Goal: Information Seeking & Learning: Learn about a topic

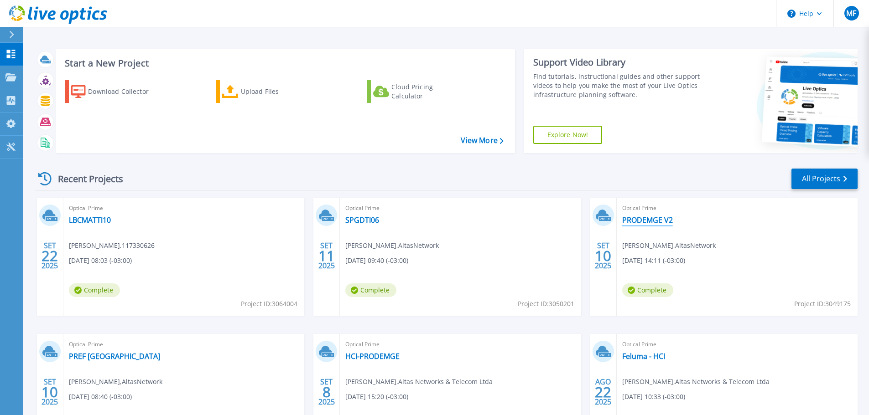
click at [636, 223] on link "PRODEMGE V2" at bounding box center [647, 220] width 51 height 9
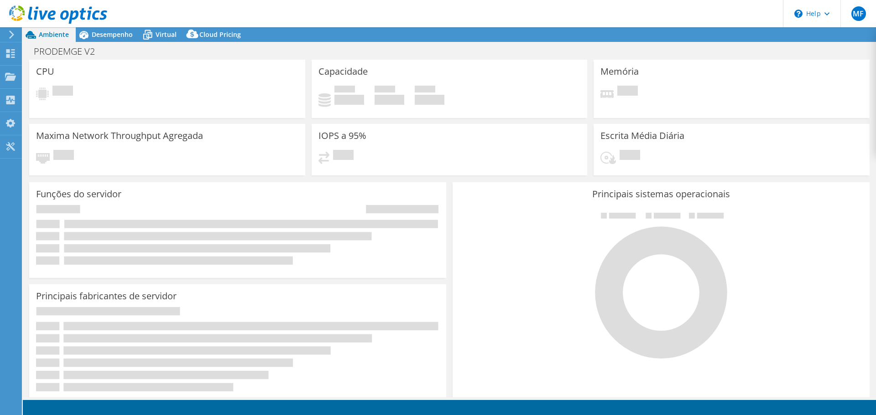
select select "USD"
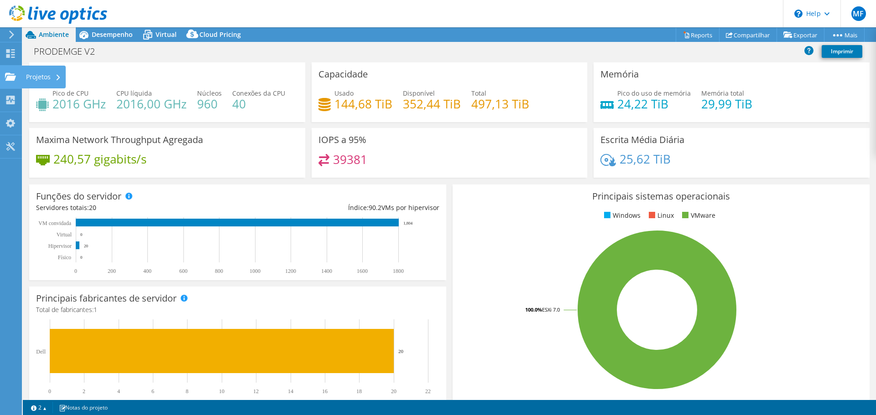
click at [38, 79] on div "Projetos" at bounding box center [43, 77] width 44 height 23
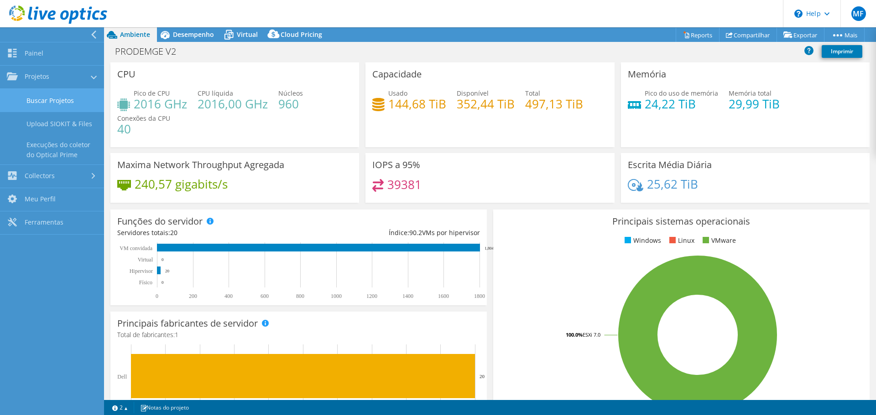
click at [60, 101] on link "Buscar Projetos" at bounding box center [52, 100] width 104 height 23
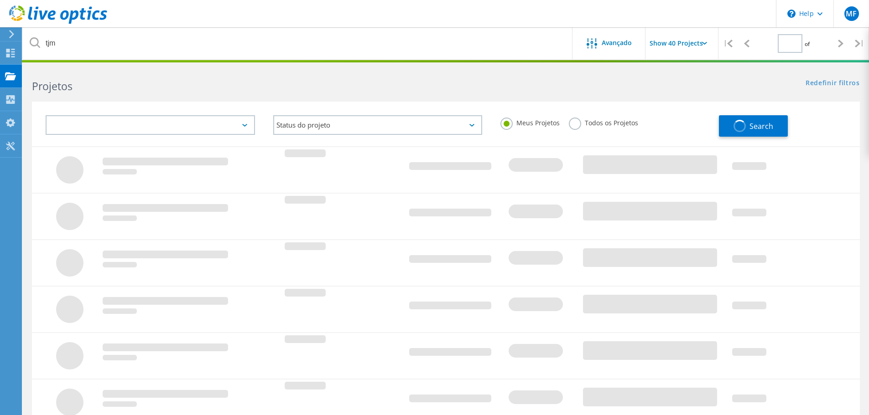
type input "1"
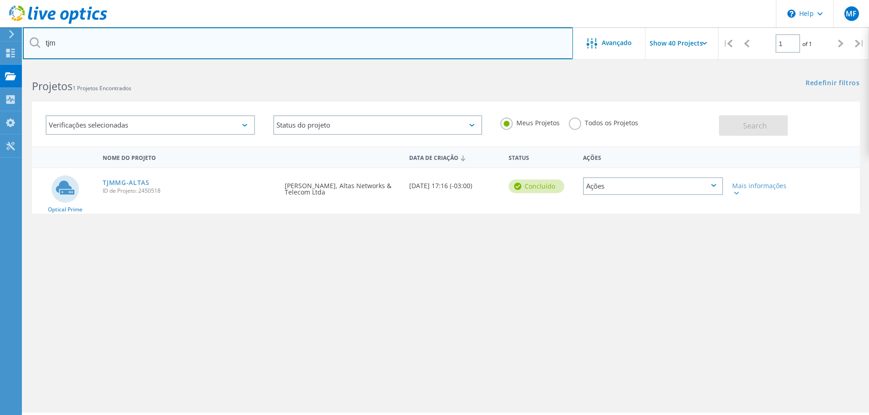
click at [162, 48] on input "tjm" at bounding box center [298, 43] width 550 height 32
drag, startPoint x: 472, startPoint y: 49, endPoint x: 38, endPoint y: 44, distance: 434.1
click at [38, 44] on div "tjm" at bounding box center [297, 43] width 549 height 32
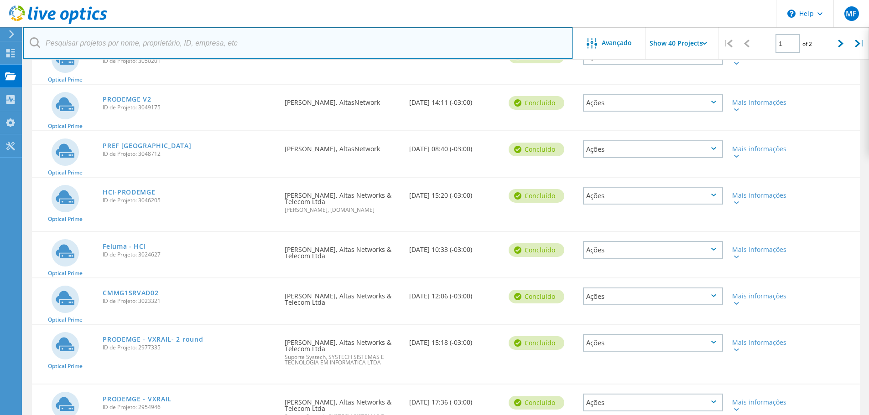
scroll to position [319, 0]
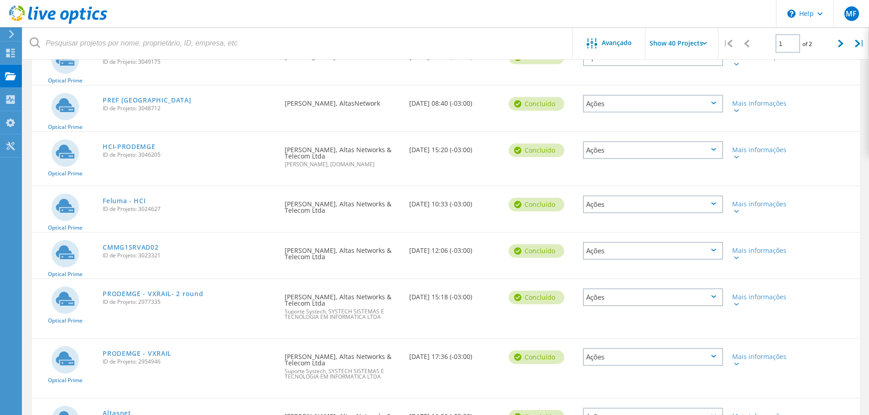
click at [136, 347] on div "PRODEMGE - VXRAIL ID de Projeto: 2954946" at bounding box center [189, 356] width 182 height 35
click at [136, 351] on link "PRODEMGE - VXRAIL" at bounding box center [137, 354] width 69 height 6
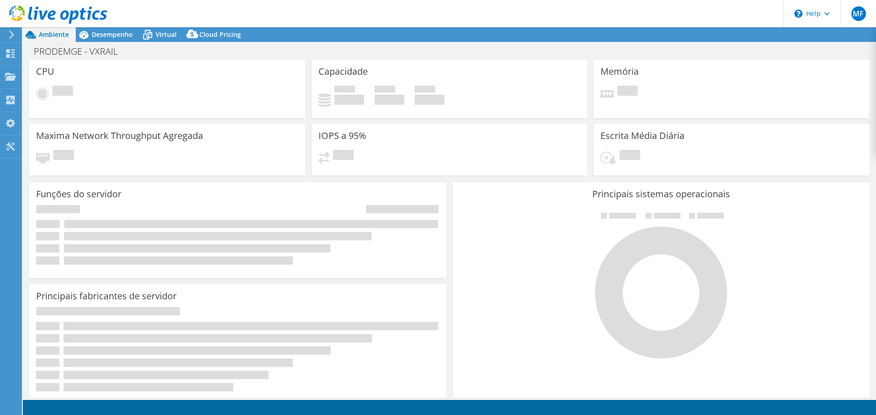
select select "USD"
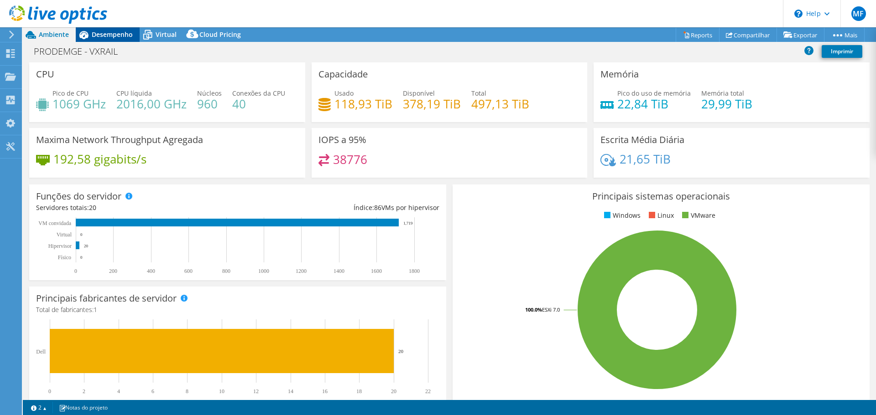
click at [108, 35] on span "Desempenho" at bounding box center [112, 34] width 41 height 9
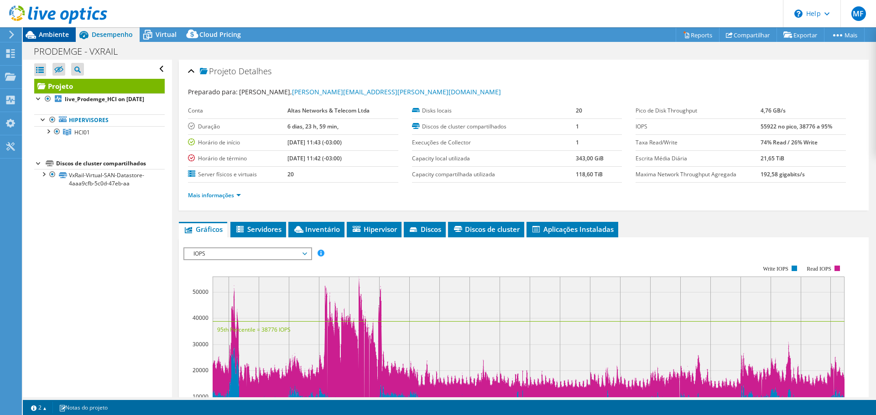
click at [55, 36] on span "Ambiente" at bounding box center [54, 34] width 30 height 9
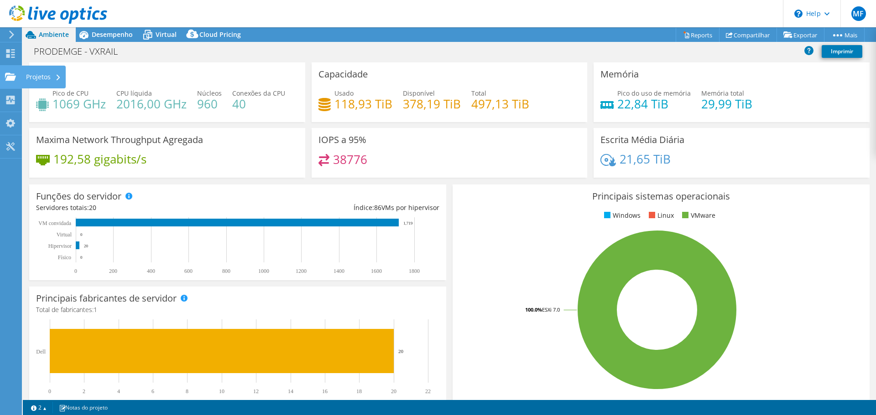
click at [35, 71] on div "Projetos" at bounding box center [43, 77] width 44 height 23
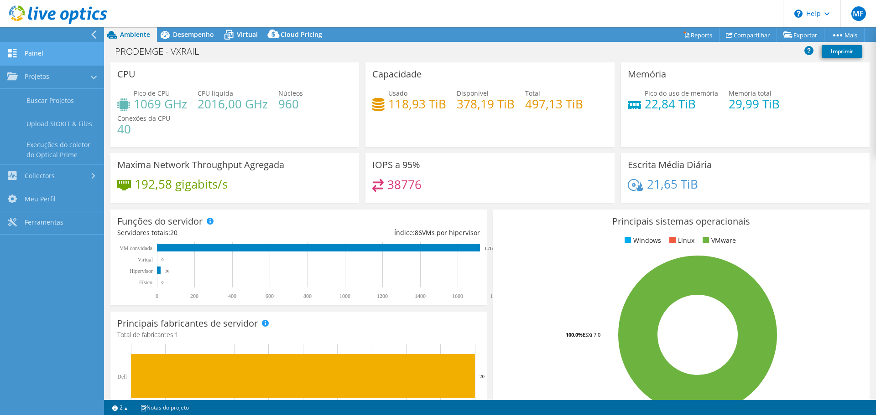
click at [66, 53] on link "Painel" at bounding box center [52, 53] width 104 height 23
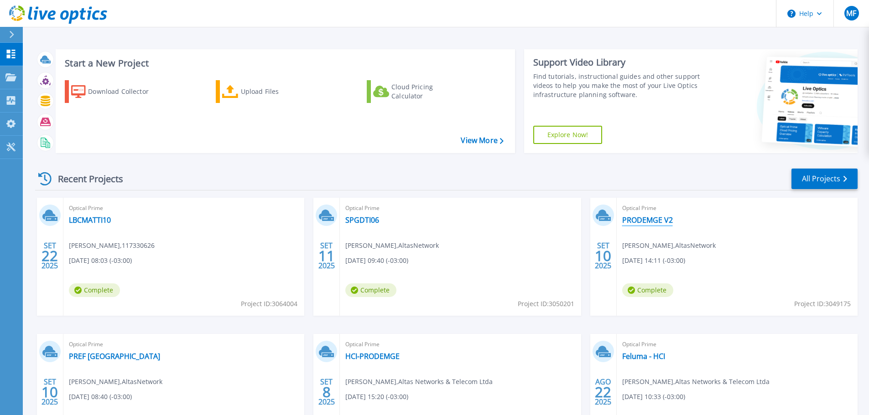
click at [657, 221] on link "PRODEMGE V2" at bounding box center [647, 220] width 51 height 9
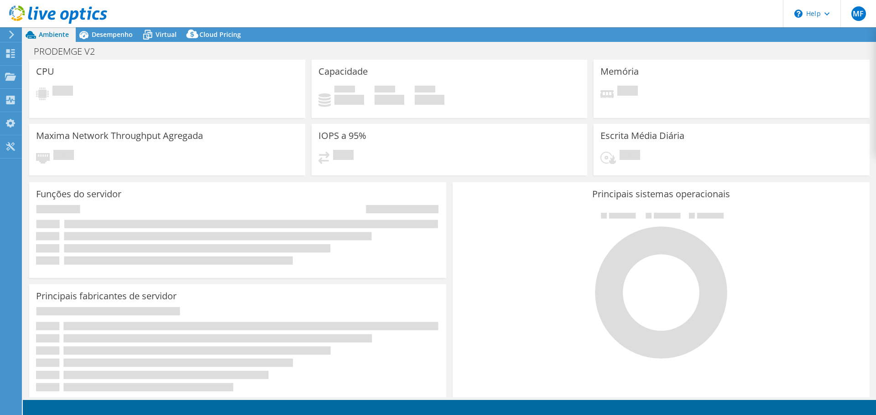
select select "USD"
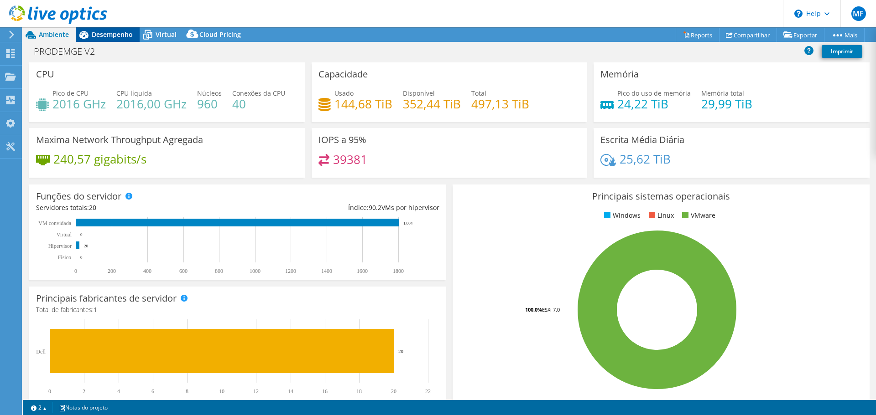
click at [127, 32] on span "Desempenho" at bounding box center [112, 34] width 41 height 9
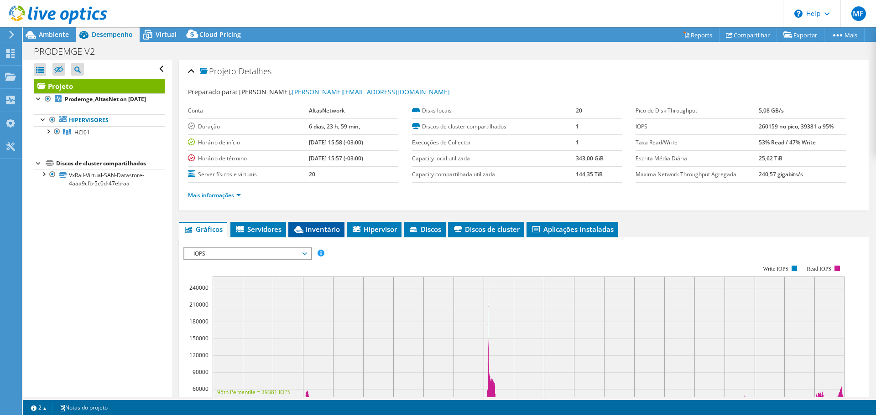
click at [306, 222] on li "Inventário" at bounding box center [316, 230] width 56 height 16
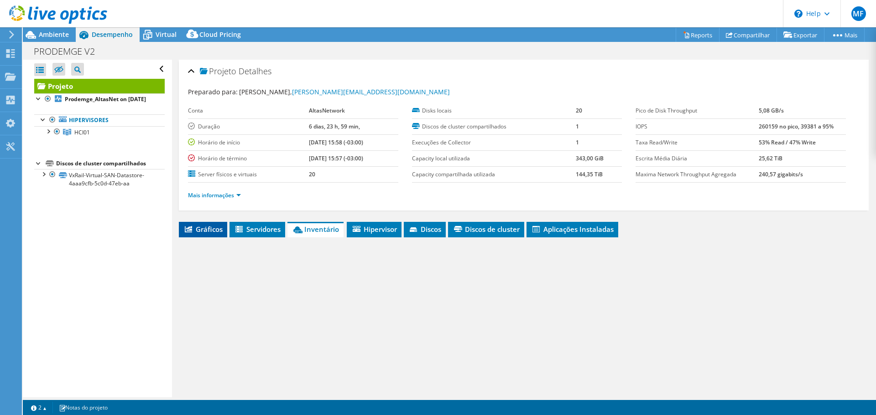
click at [194, 225] on span "Gráficos" at bounding box center [202, 229] width 39 height 9
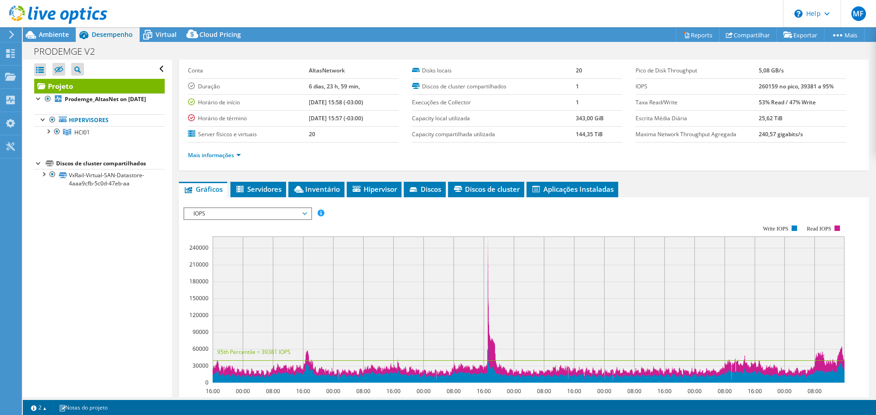
scroll to position [91, 0]
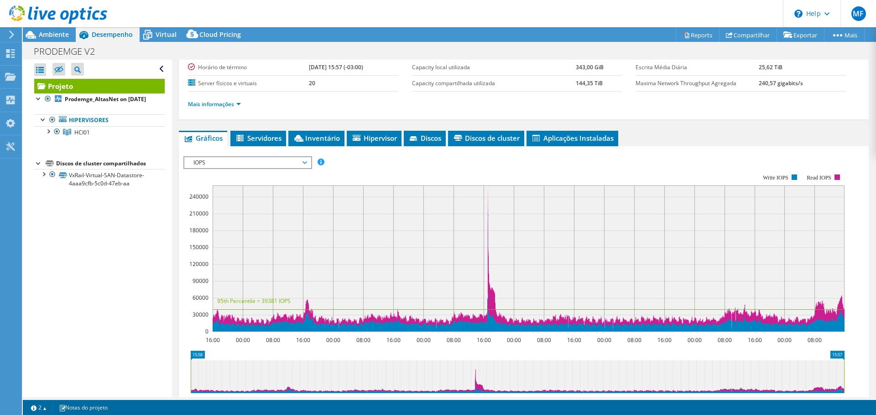
click at [230, 164] on span "IOPS" at bounding box center [247, 162] width 117 height 11
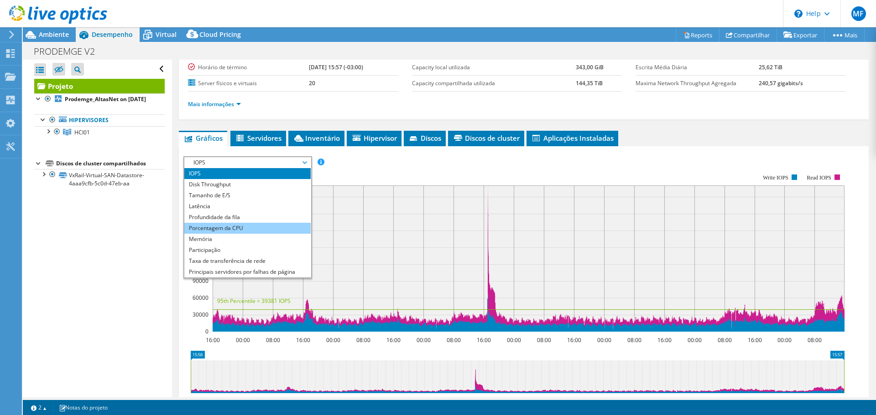
click at [233, 227] on li "Porcentagem da CPU" at bounding box center [247, 228] width 126 height 11
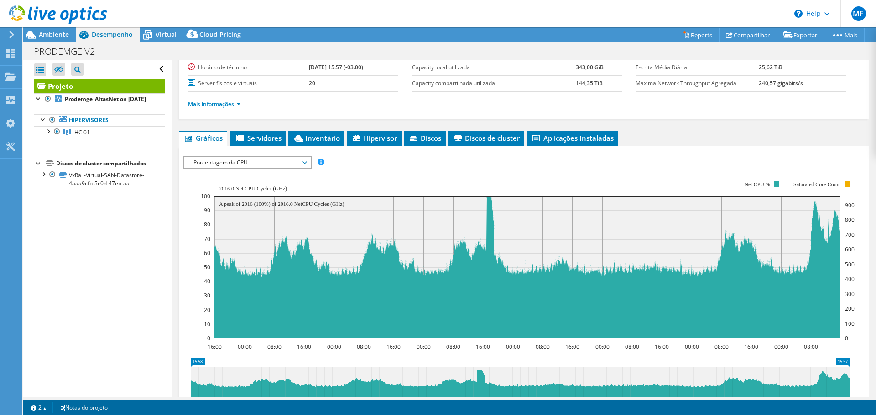
click at [65, 30] on div at bounding box center [53, 15] width 107 height 31
click at [61, 31] on span "Ambiente" at bounding box center [54, 34] width 30 height 9
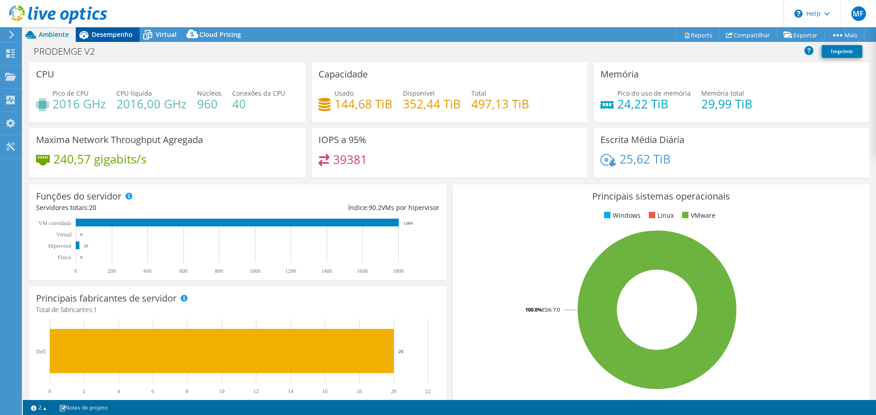
click at [110, 32] on span "Desempenho" at bounding box center [112, 34] width 41 height 9
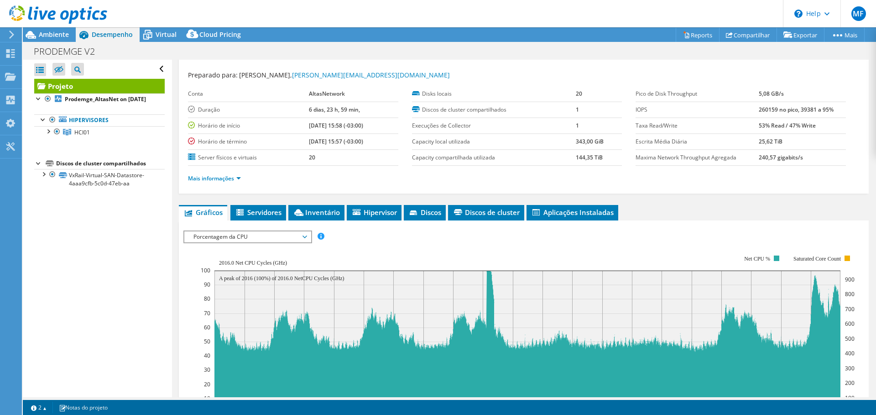
scroll to position [0, 0]
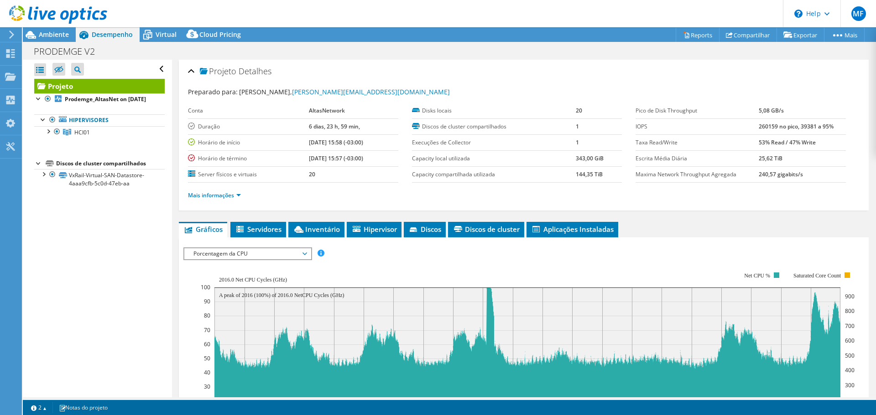
drag, startPoint x: 311, startPoint y: 141, endPoint x: 296, endPoint y: 143, distance: 14.7
click at [309, 143] on b "[DATE] 15:58 (-03:00)" at bounding box center [336, 143] width 54 height 8
drag, startPoint x: 326, startPoint y: 143, endPoint x: 294, endPoint y: 142, distance: 31.5
click at [294, 142] on tr "Horário de início 09/02/2025, 15:58 (-03:00)" at bounding box center [293, 143] width 210 height 16
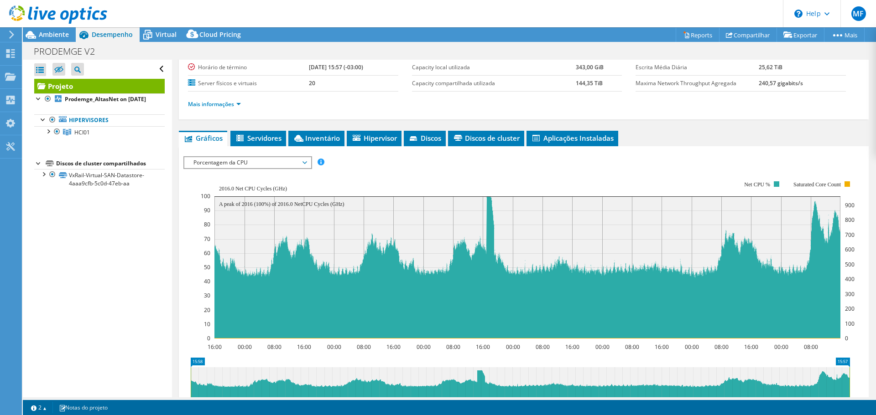
scroll to position [137, 0]
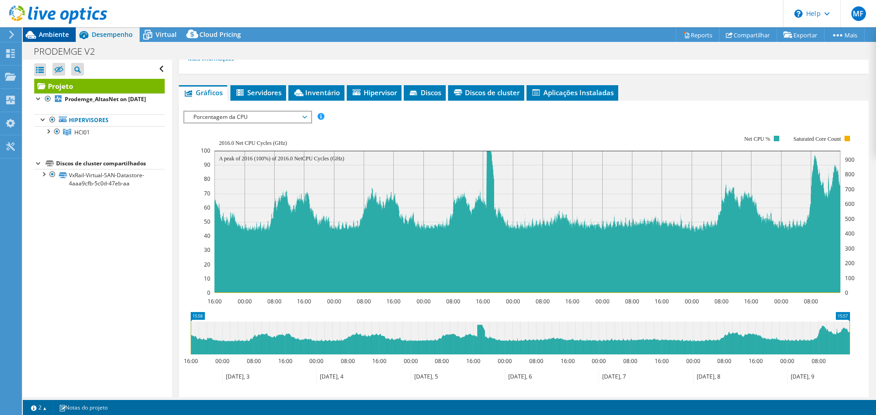
click at [54, 35] on span "Ambiente" at bounding box center [54, 34] width 30 height 9
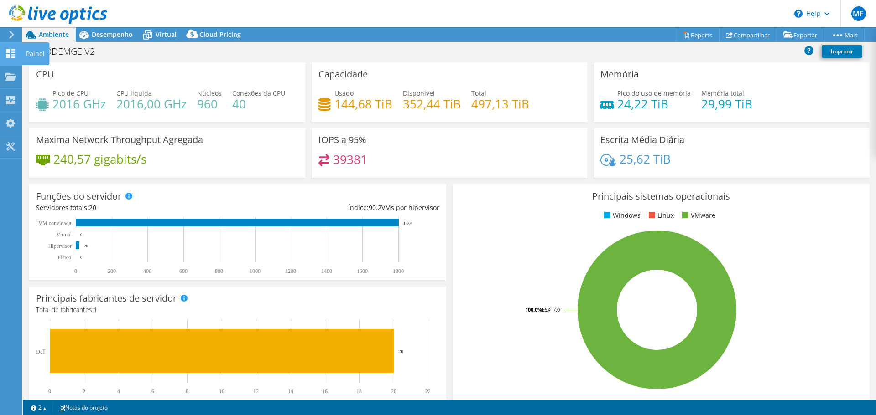
click at [28, 52] on div "Painel" at bounding box center [35, 53] width 28 height 23
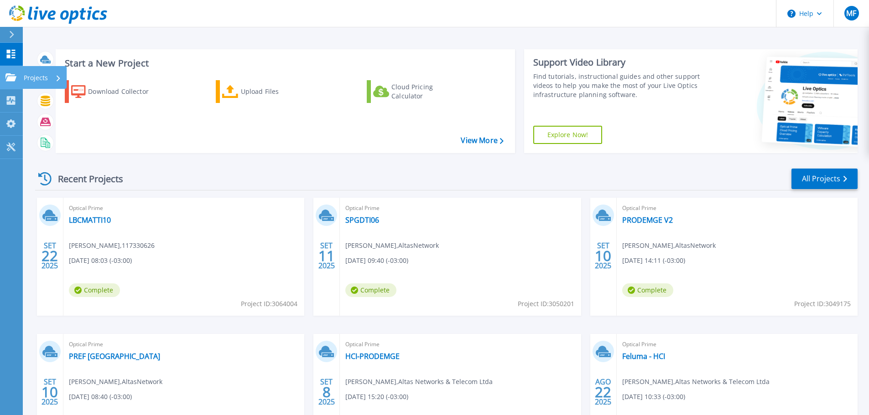
click at [27, 79] on p "Projects" at bounding box center [36, 78] width 24 height 24
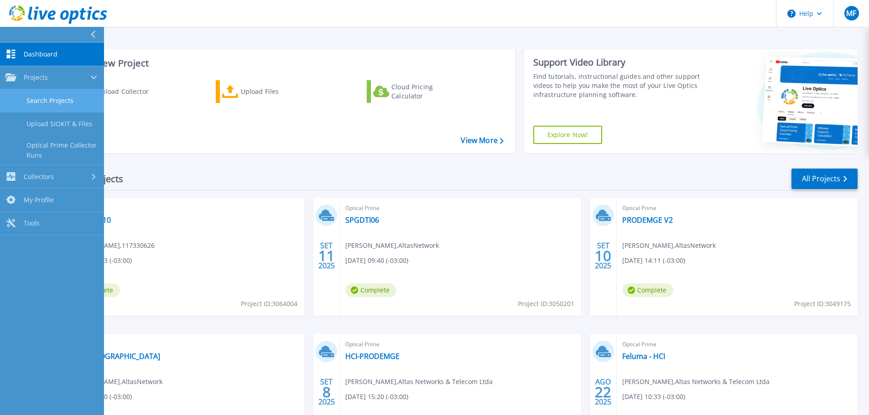
click at [32, 98] on link "Search Projects" at bounding box center [52, 100] width 104 height 23
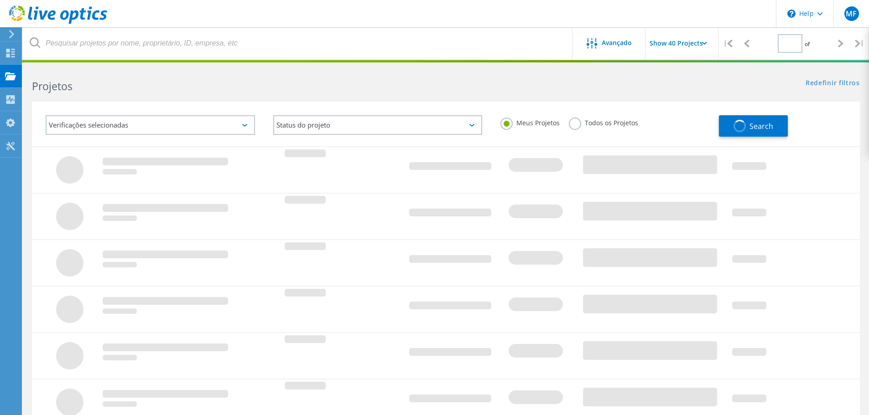
type input "1"
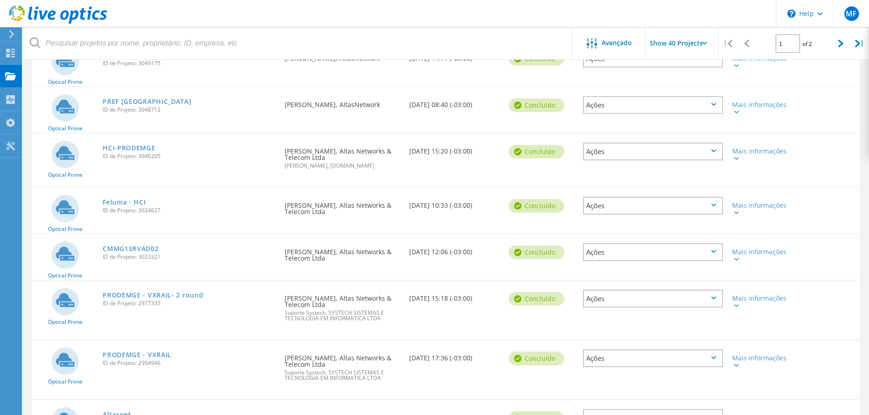
scroll to position [363, 0]
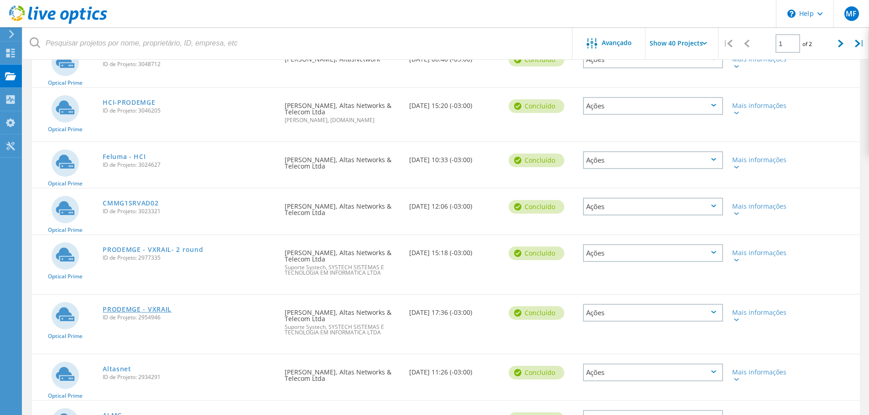
click at [158, 311] on link "PRODEMGE - VXRAIL" at bounding box center [137, 309] width 69 height 6
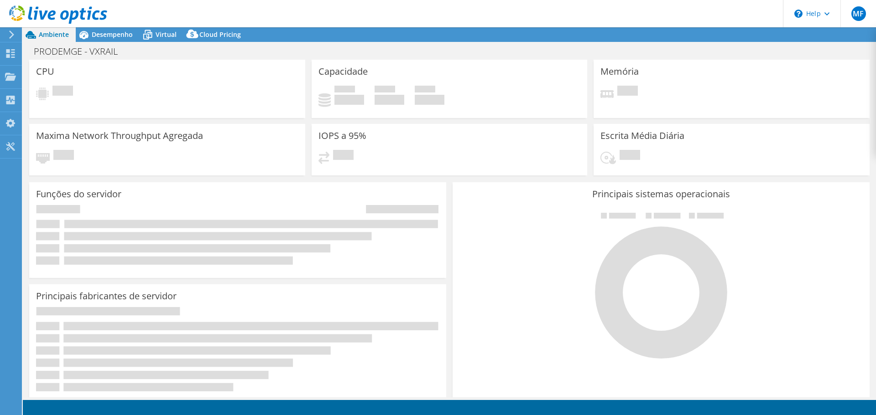
select select "USD"
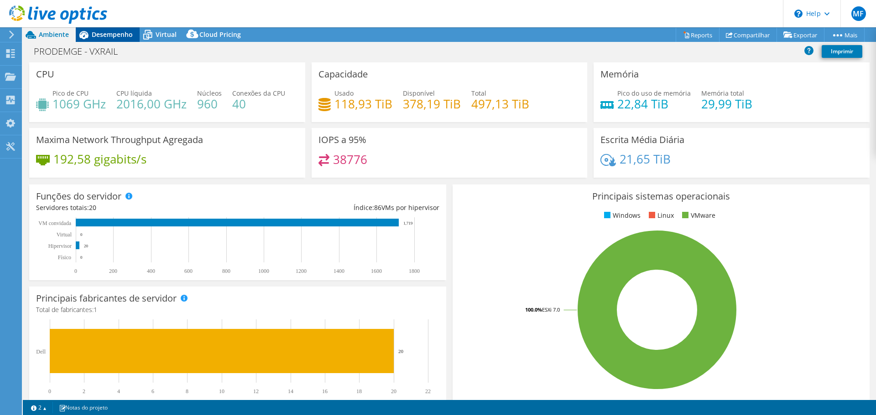
click at [110, 32] on span "Desempenho" at bounding box center [112, 34] width 41 height 9
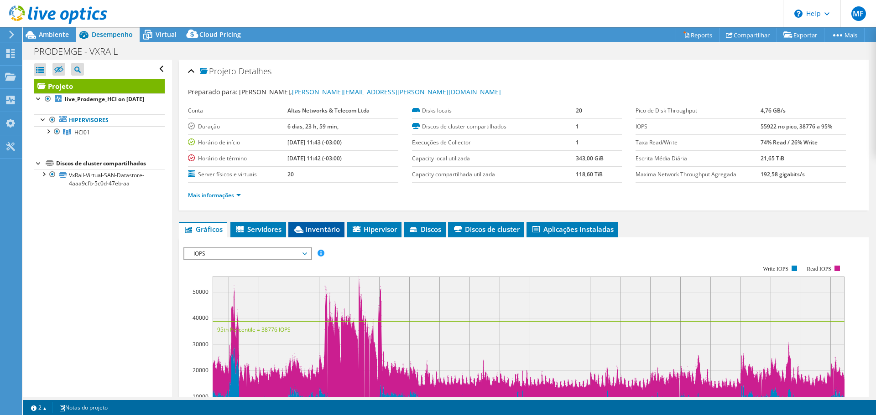
click at [335, 224] on li "Inventário" at bounding box center [316, 230] width 56 height 16
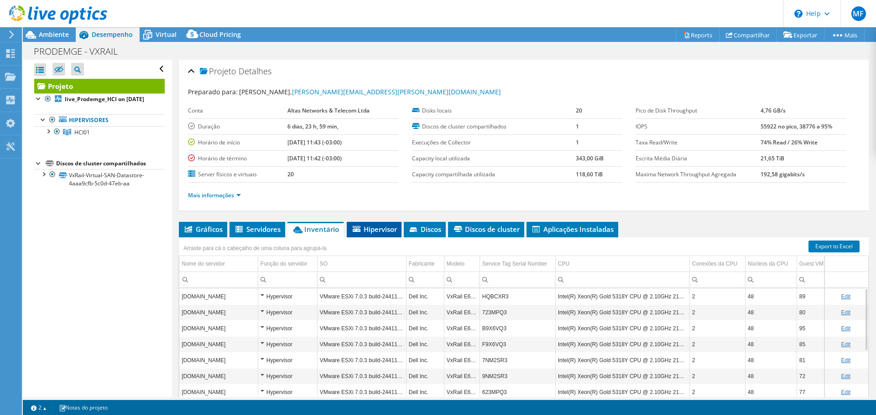
click at [370, 230] on span "Hipervisor" at bounding box center [374, 229] width 46 height 9
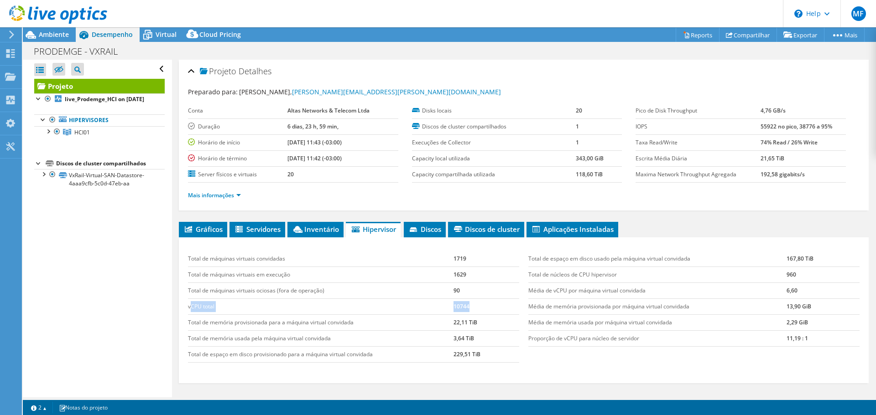
drag, startPoint x: 192, startPoint y: 306, endPoint x: 470, endPoint y: 302, distance: 278.2
click at [470, 302] on tr "vCPU total 10744" at bounding box center [353, 307] width 331 height 16
click at [262, 231] on span "Servidores" at bounding box center [257, 229] width 47 height 9
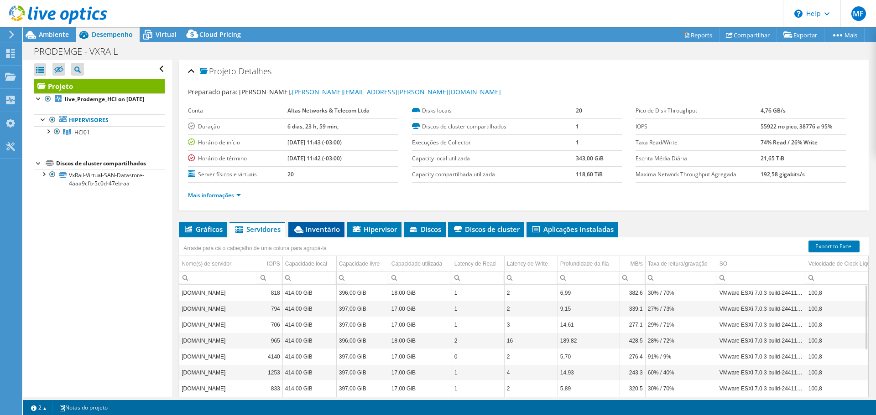
click at [320, 236] on li "Inventário" at bounding box center [316, 230] width 56 height 16
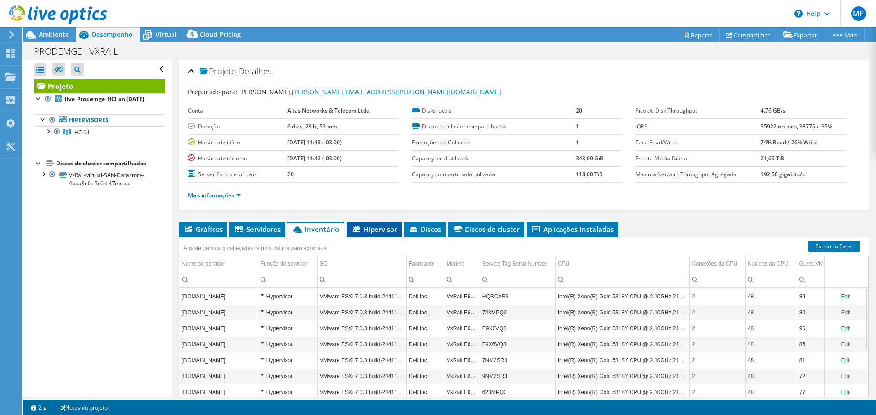
click at [382, 229] on span "Hipervisor" at bounding box center [374, 229] width 46 height 9
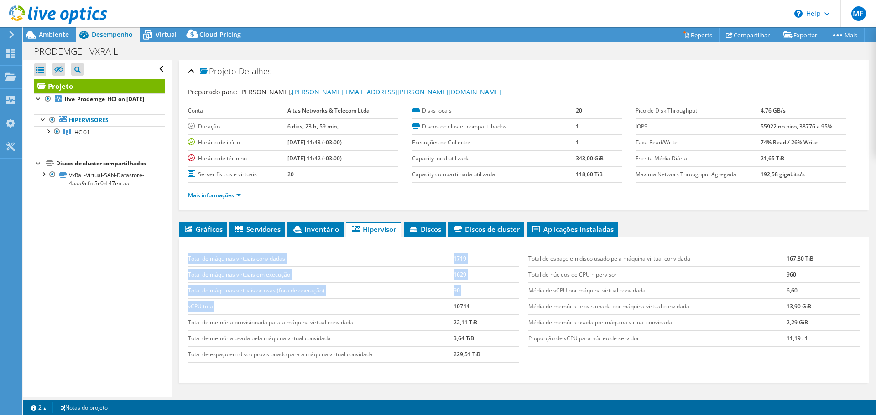
drag, startPoint x: 186, startPoint y: 305, endPoint x: 368, endPoint y: 306, distance: 182.4
click at [366, 306] on div "Total de máquinas virtuais convidadas 1719 Total de máquinas virtuais em execuç…" at bounding box center [353, 307] width 340 height 130
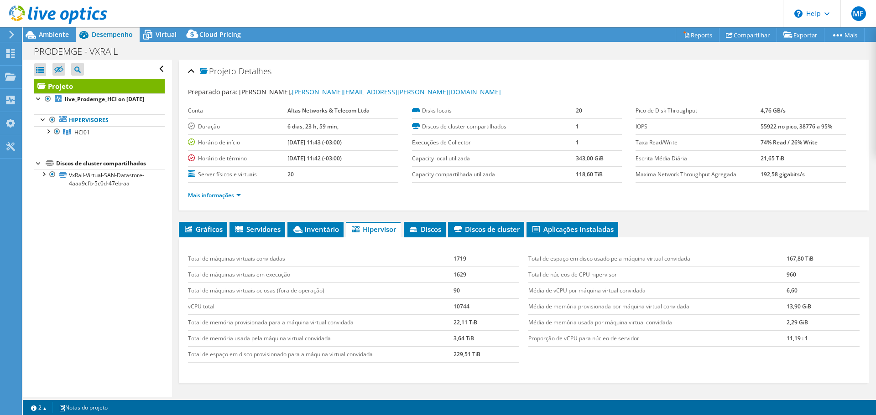
click at [458, 307] on td "10744" at bounding box center [486, 307] width 66 height 16
click at [48, 36] on span "Ambiente" at bounding box center [54, 34] width 30 height 9
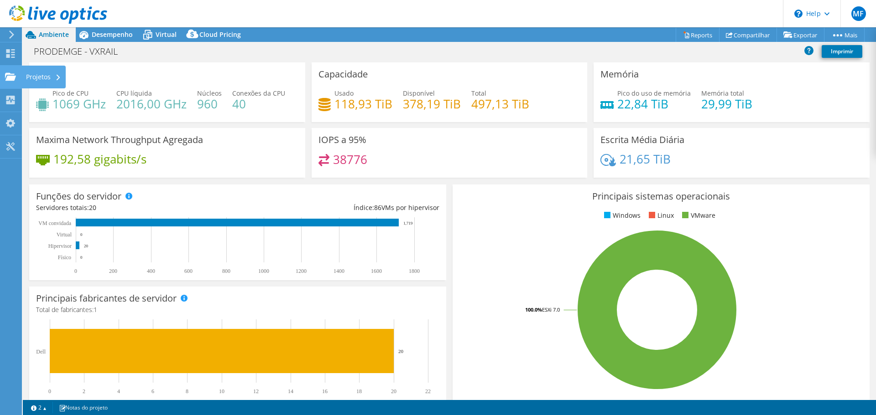
click at [47, 76] on div "Projetos" at bounding box center [43, 77] width 44 height 23
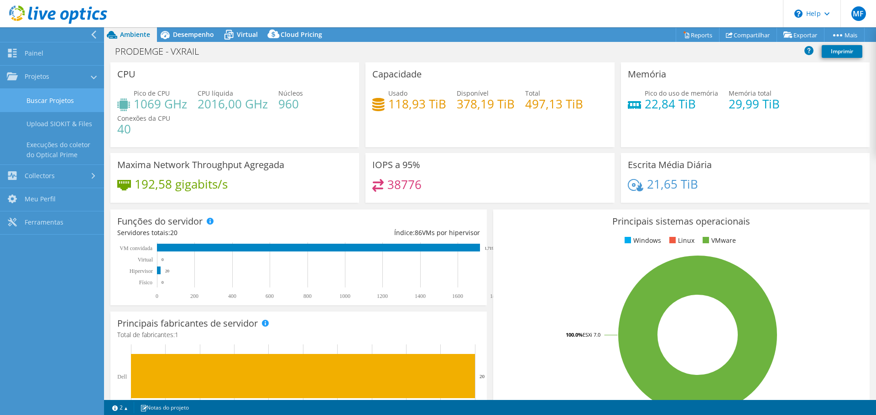
click at [58, 93] on link "Buscar Projetos" at bounding box center [52, 100] width 104 height 23
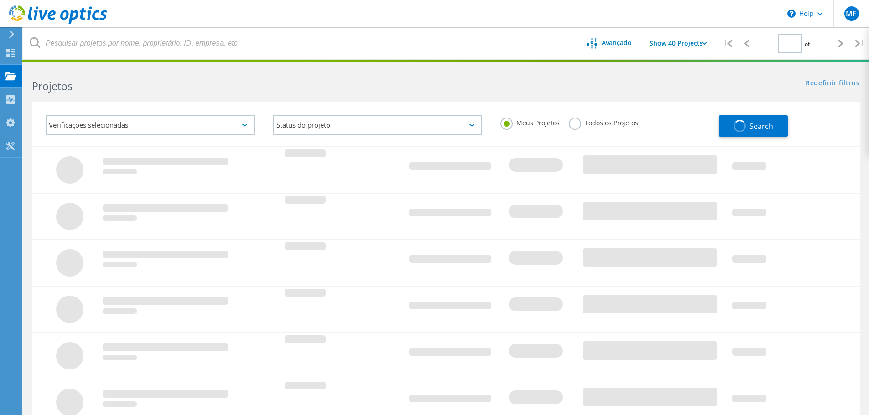
type input "1"
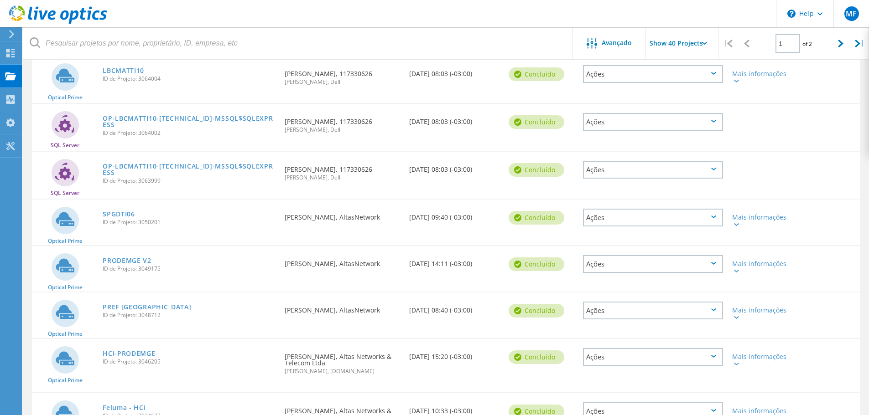
scroll to position [137, 0]
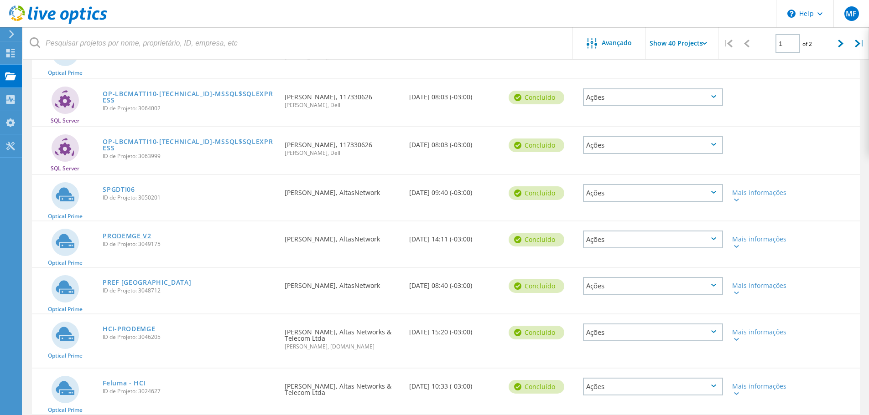
click at [123, 234] on link "PRODEMGE V2" at bounding box center [127, 236] width 49 height 6
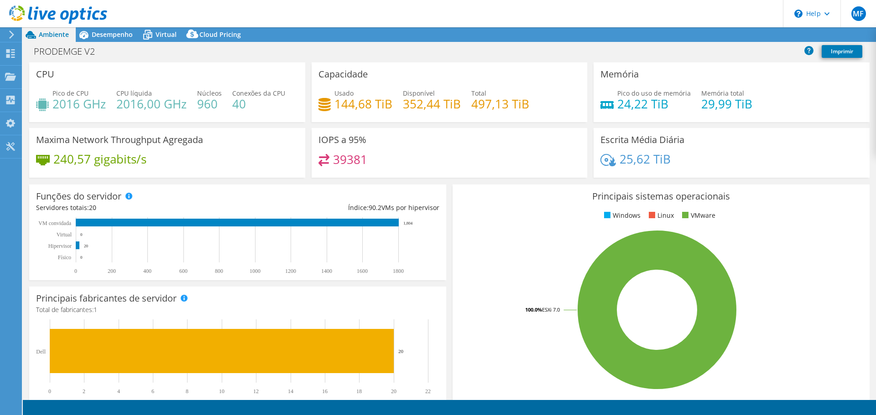
select select "USD"
click at [109, 36] on span "Desempenho" at bounding box center [112, 34] width 41 height 9
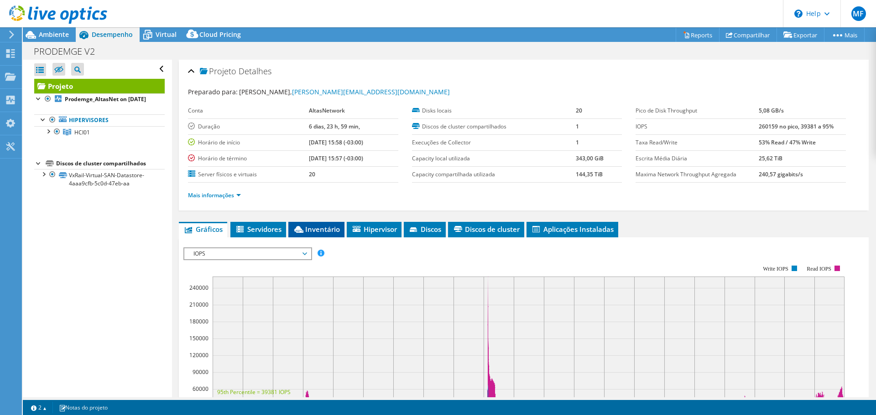
click at [311, 223] on li "Inventário" at bounding box center [316, 230] width 56 height 16
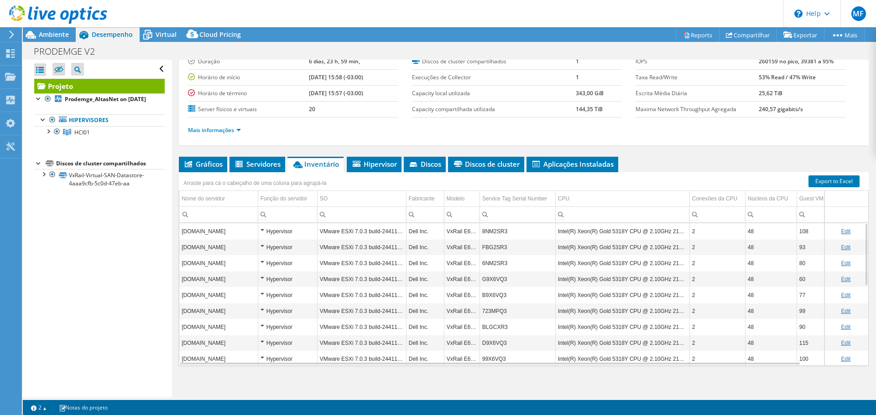
scroll to position [68, 0]
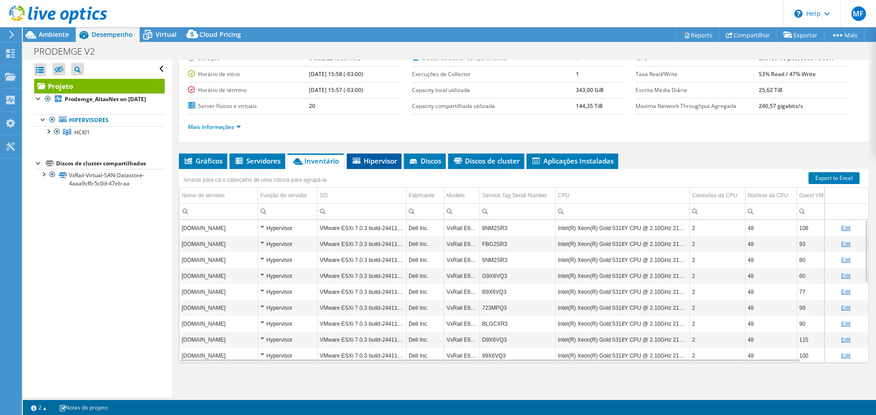
click at [381, 162] on span "Hipervisor" at bounding box center [374, 160] width 46 height 9
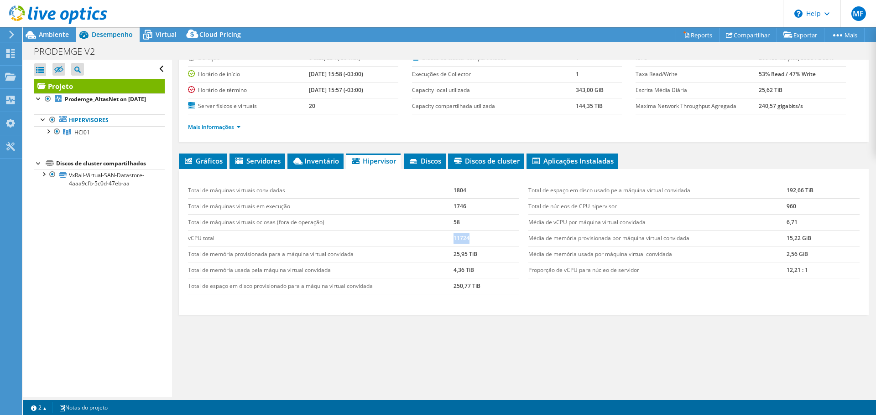
drag, startPoint x: 469, startPoint y: 241, endPoint x: 432, endPoint y: 238, distance: 36.6
click at [432, 238] on tr "vCPU total 11724" at bounding box center [353, 238] width 331 height 16
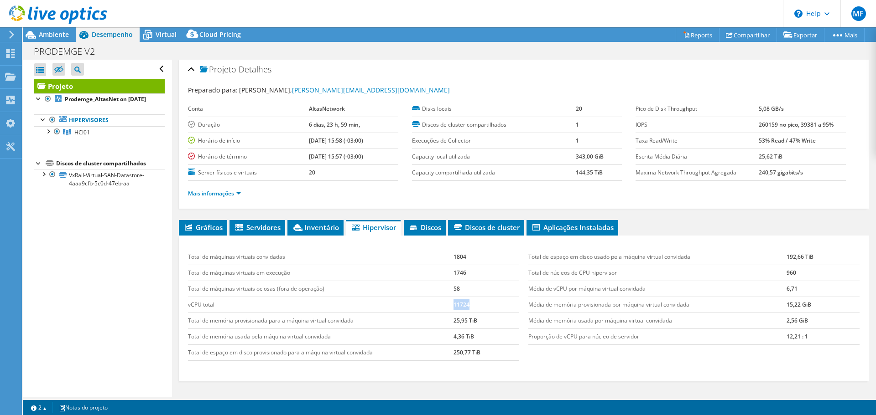
scroll to position [0, 0]
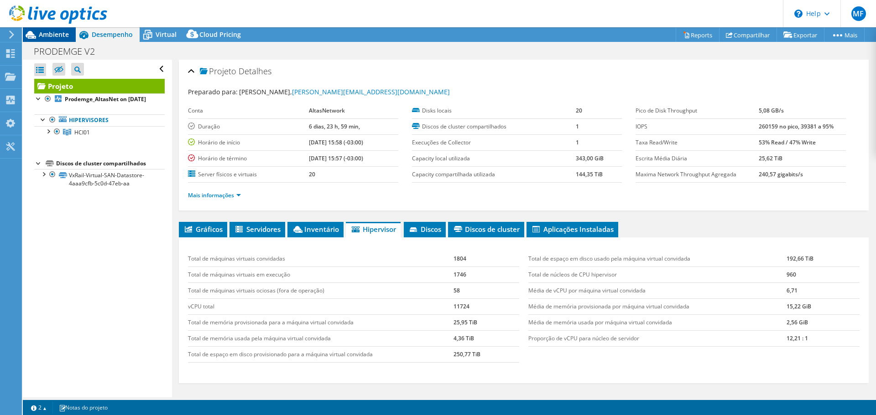
click at [64, 33] on span "Ambiente" at bounding box center [54, 34] width 30 height 9
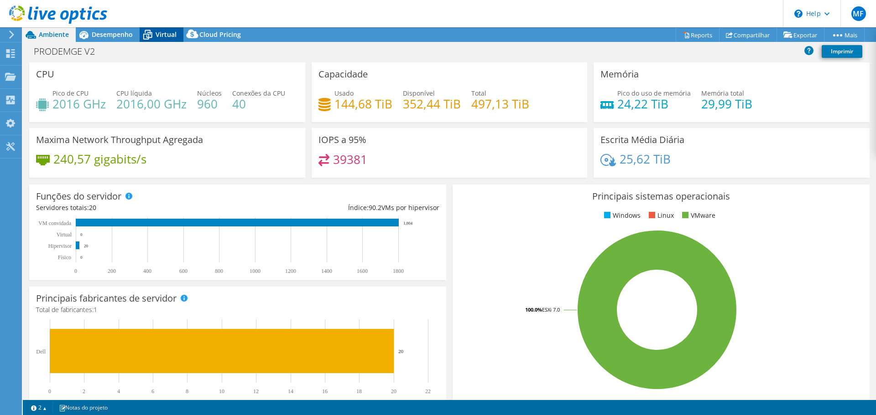
click at [160, 30] on span "Virtual" at bounding box center [165, 34] width 21 height 9
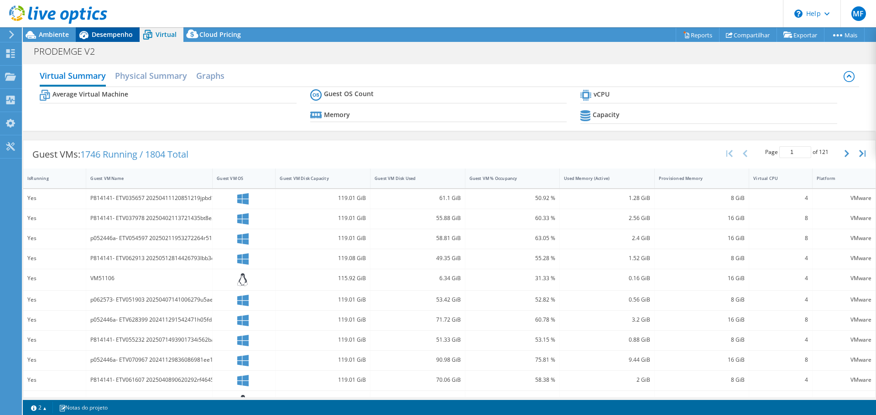
click at [109, 38] on span "Desempenho" at bounding box center [112, 34] width 41 height 9
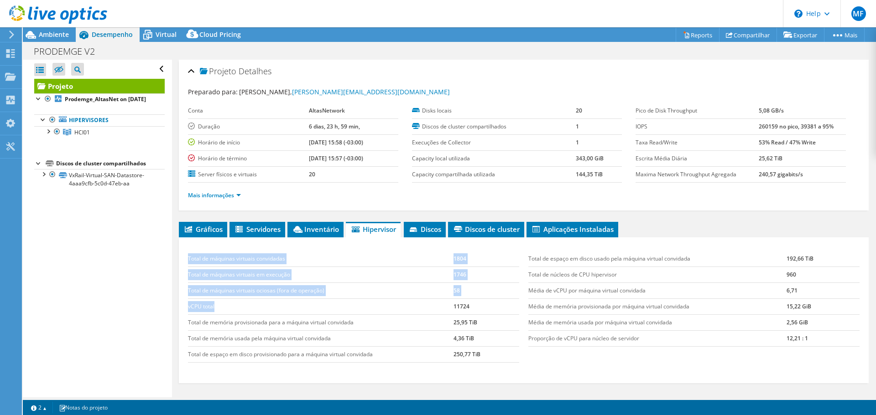
drag, startPoint x: 186, startPoint y: 310, endPoint x: 439, endPoint y: 306, distance: 253.1
click at [439, 306] on div "Total de máquinas virtuais convidadas 1804 Total de máquinas virtuais em execuç…" at bounding box center [353, 307] width 340 height 130
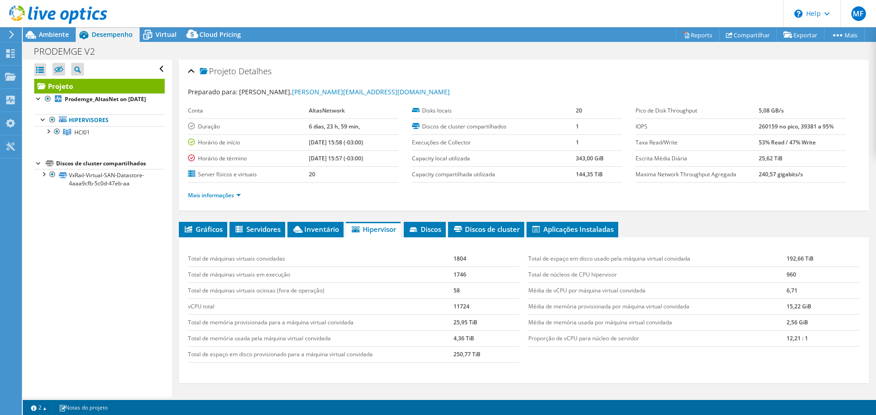
click at [478, 307] on td "11724" at bounding box center [486, 307] width 66 height 16
